Goal: Find contact information: Find contact information

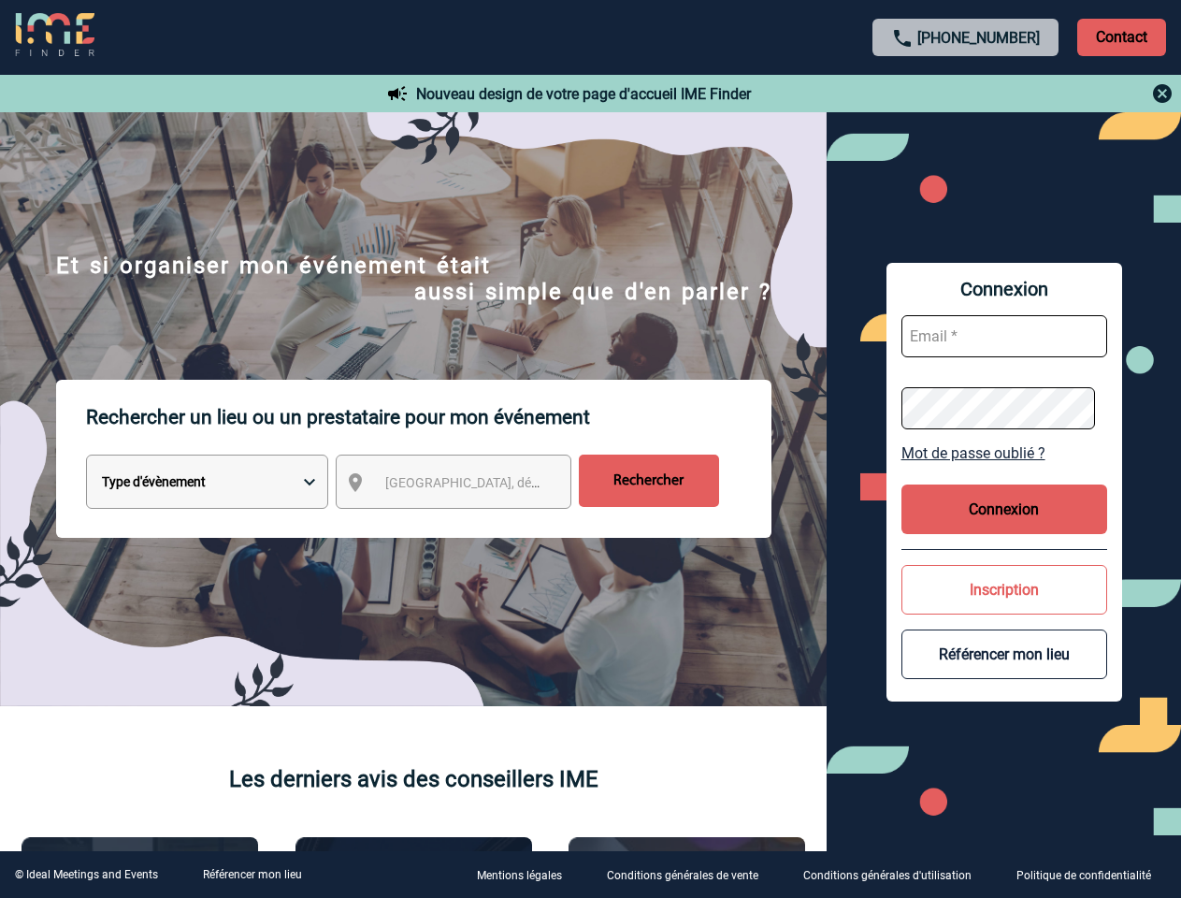
click at [590, 449] on p "Rechercher un lieu ou un prestataire pour mon événement" at bounding box center [428, 417] width 685 height 75
click at [1121, 36] on p "Contact" at bounding box center [1121, 37] width 89 height 37
click at [966, 94] on div at bounding box center [966, 93] width 416 height 22
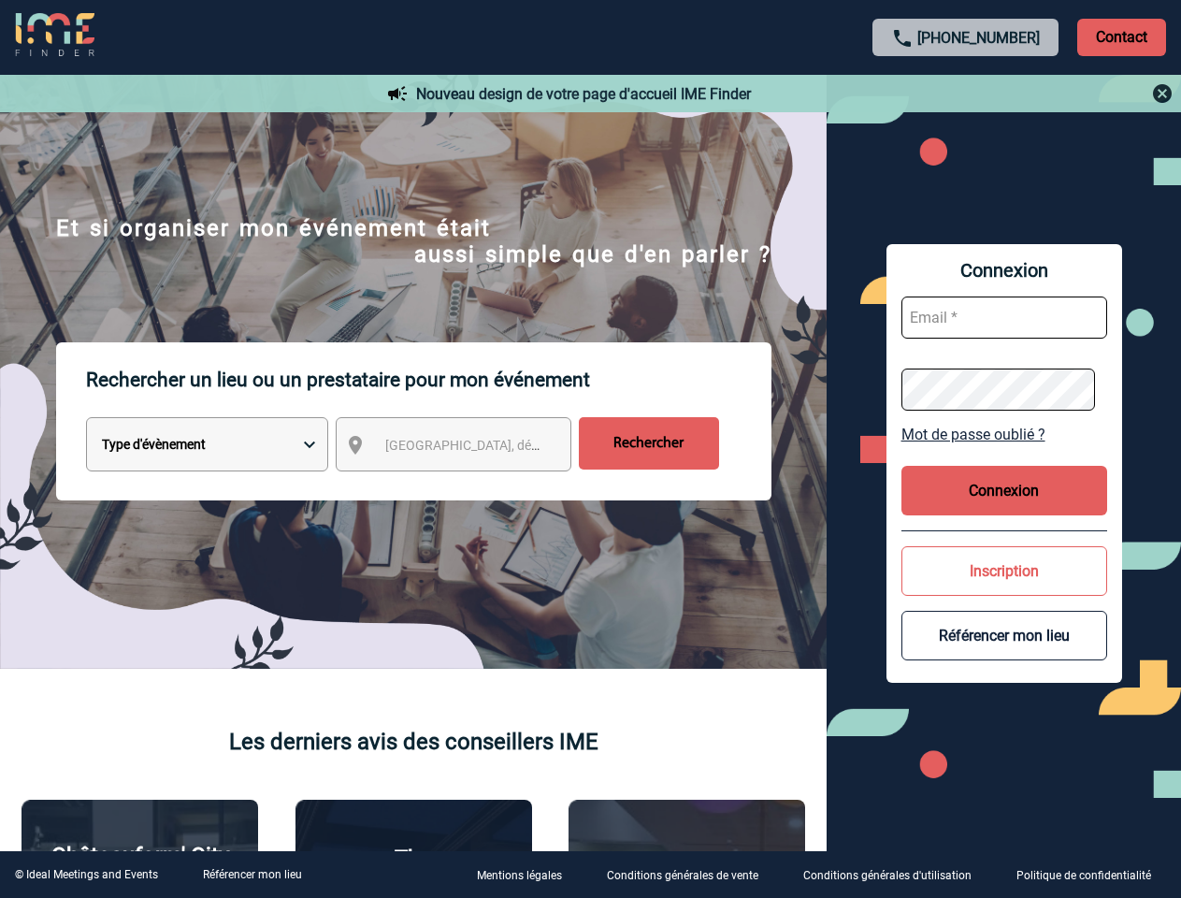
click at [422, 321] on div at bounding box center [211, 160] width 422 height 321
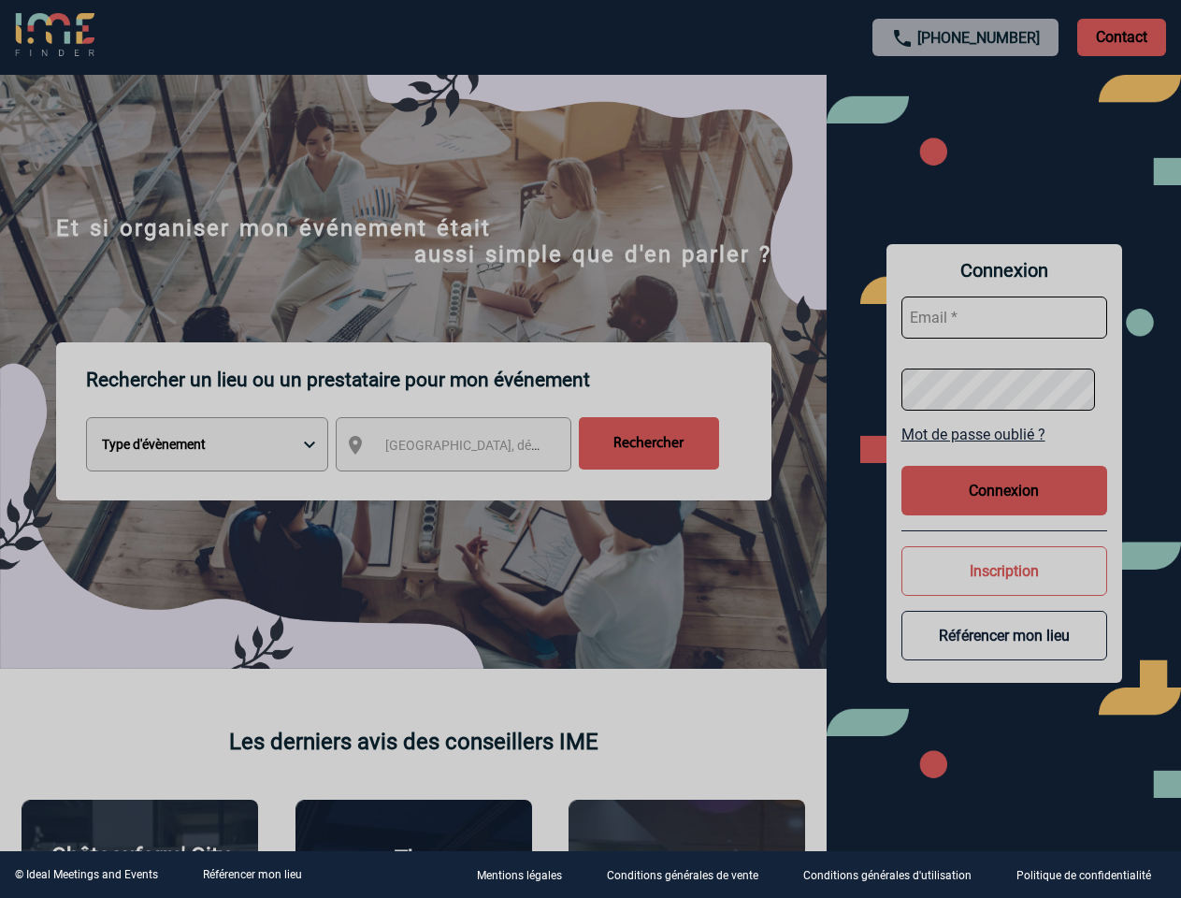
click at [1004, 453] on body "[PHONE_NUMBER] Contact Contact Nouveau design de votre page d'accueil IME Finde…" at bounding box center [590, 449] width 1181 height 898
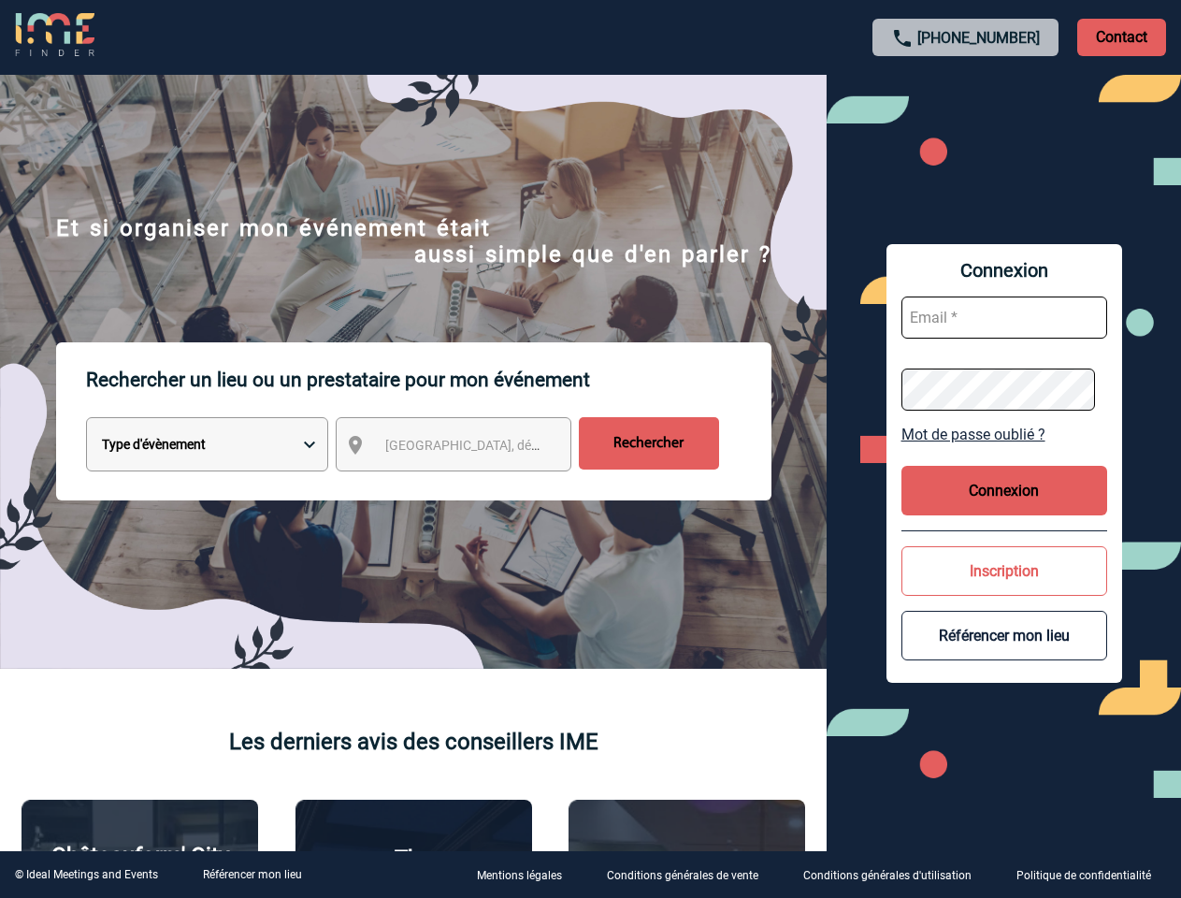
click at [1004, 509] on button "Connexion" at bounding box center [1004, 491] width 206 height 50
click at [923, 589] on div at bounding box center [461, 350] width 923 height 701
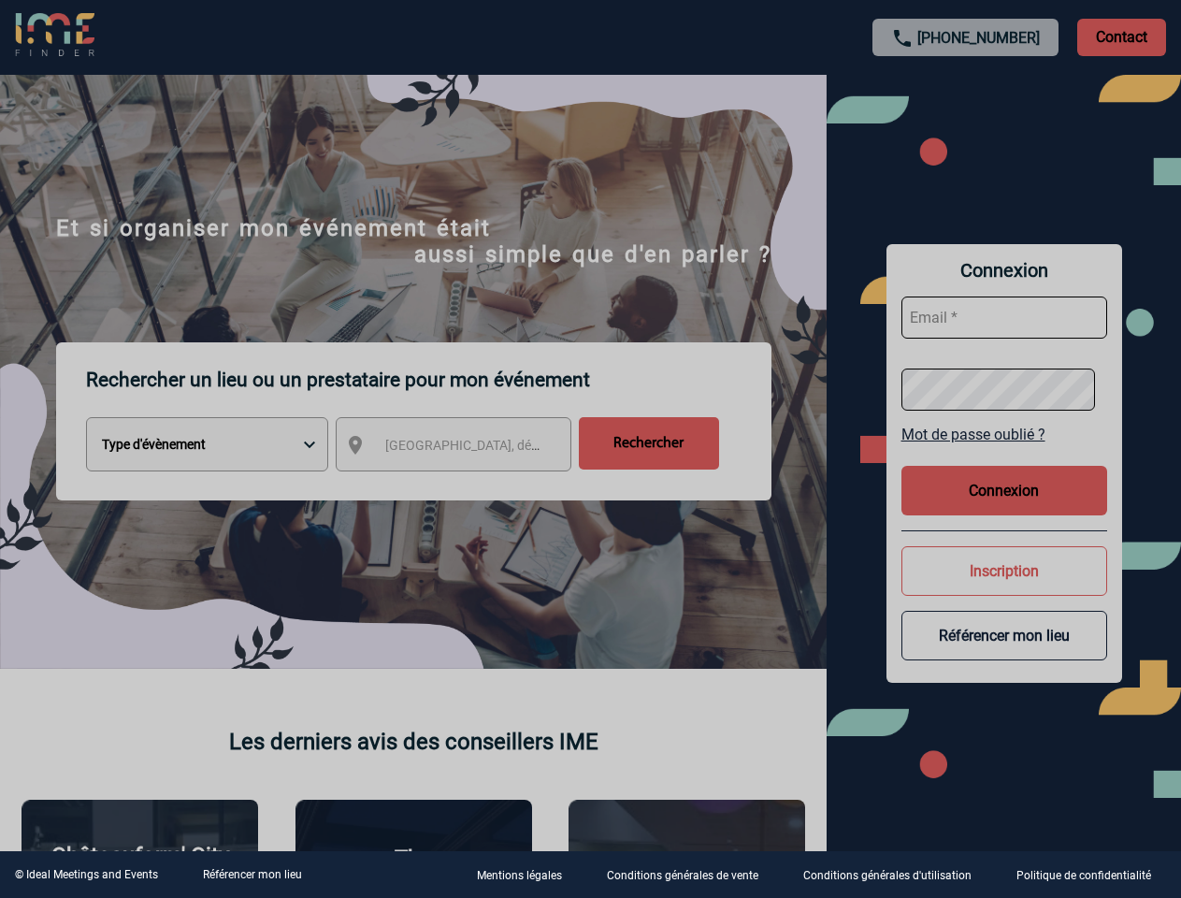
click at [1004, 654] on div at bounding box center [590, 449] width 1181 height 898
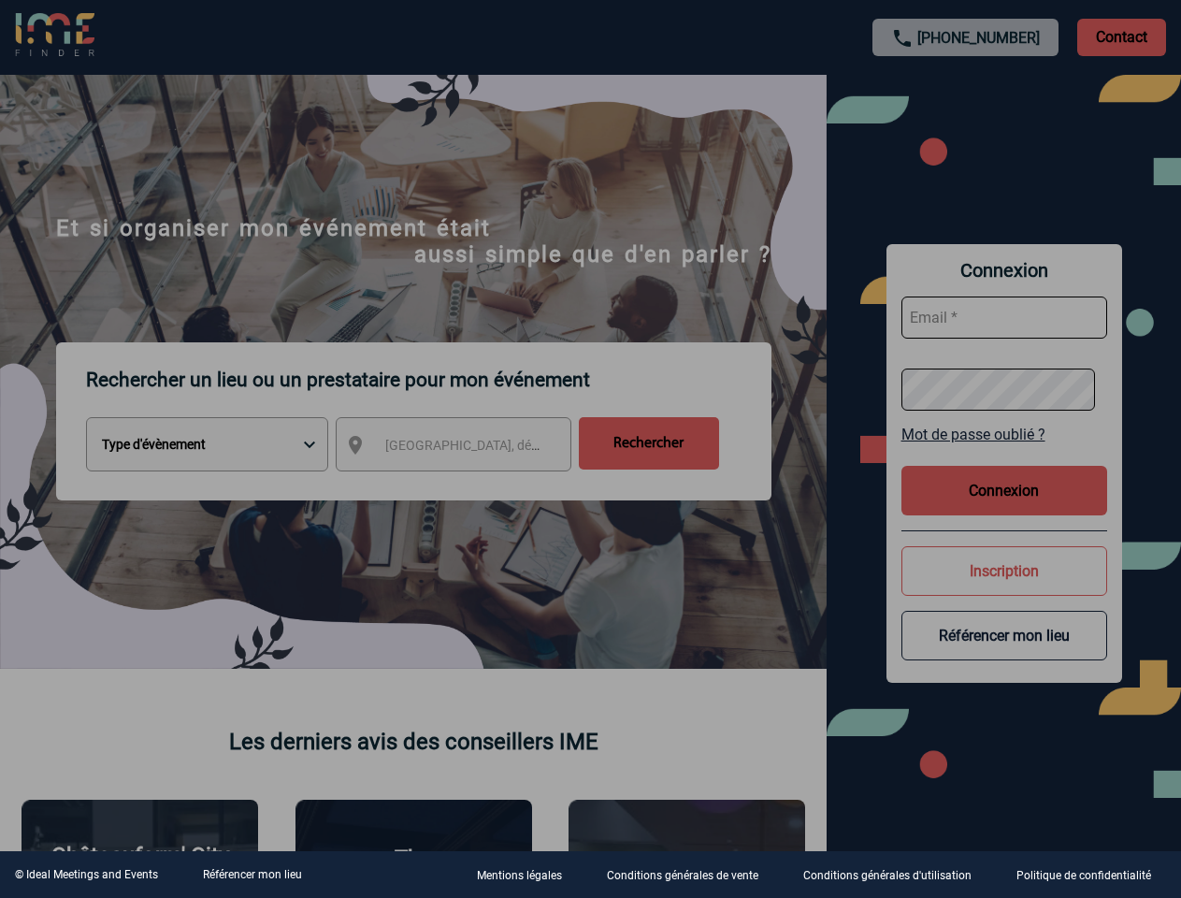
click at [252, 874] on link "Référencer mon lieu" at bounding box center [252, 874] width 99 height 13
